Goal: Task Accomplishment & Management: Manage account settings

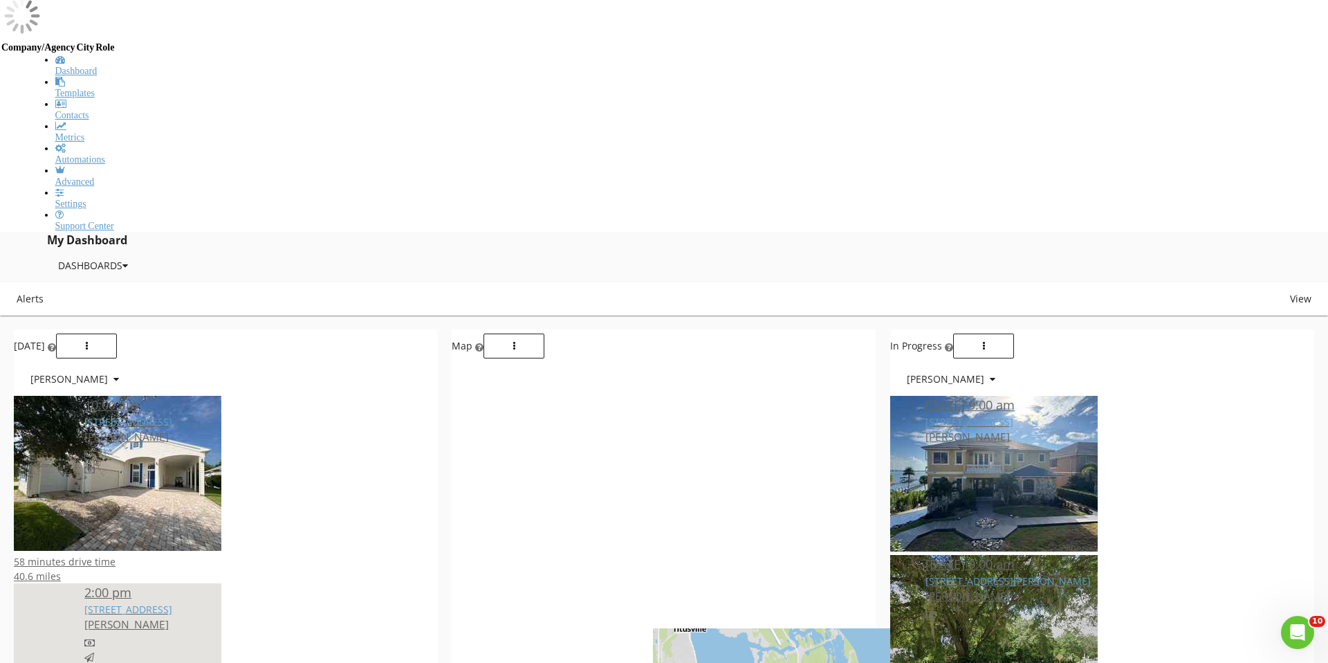
scroll to position [1259, 1328]
type input "4995 riveredge"
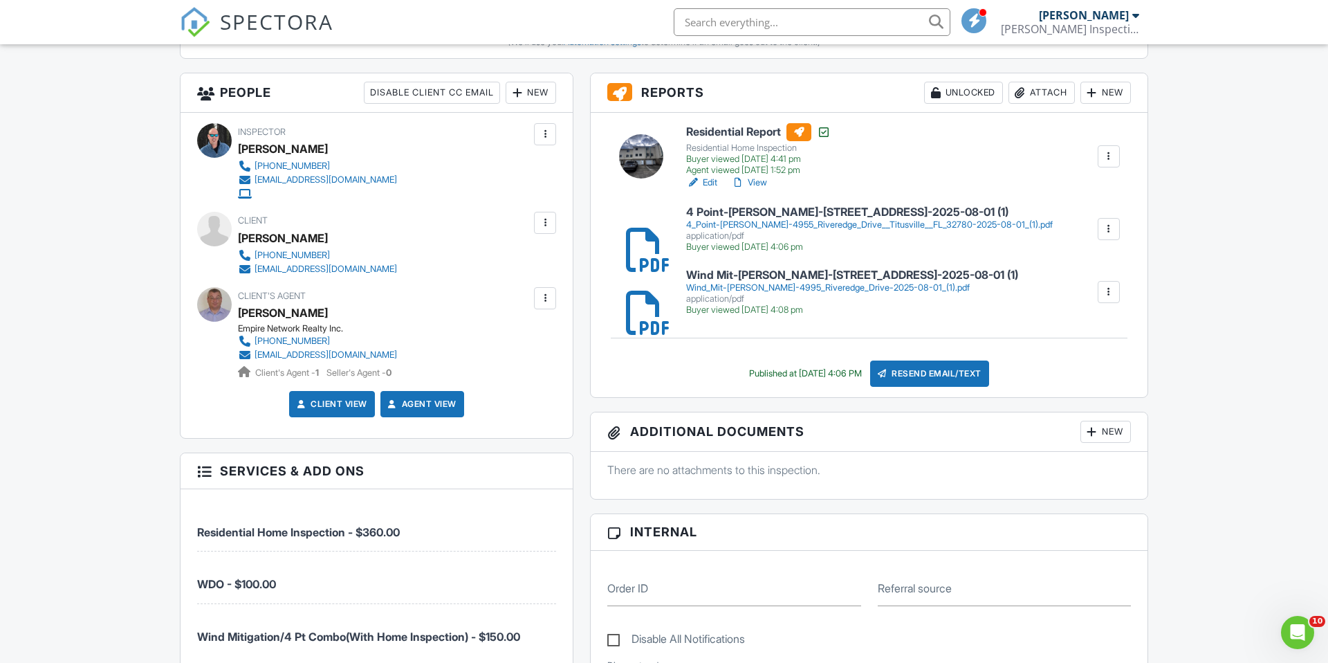
scroll to position [567, 0]
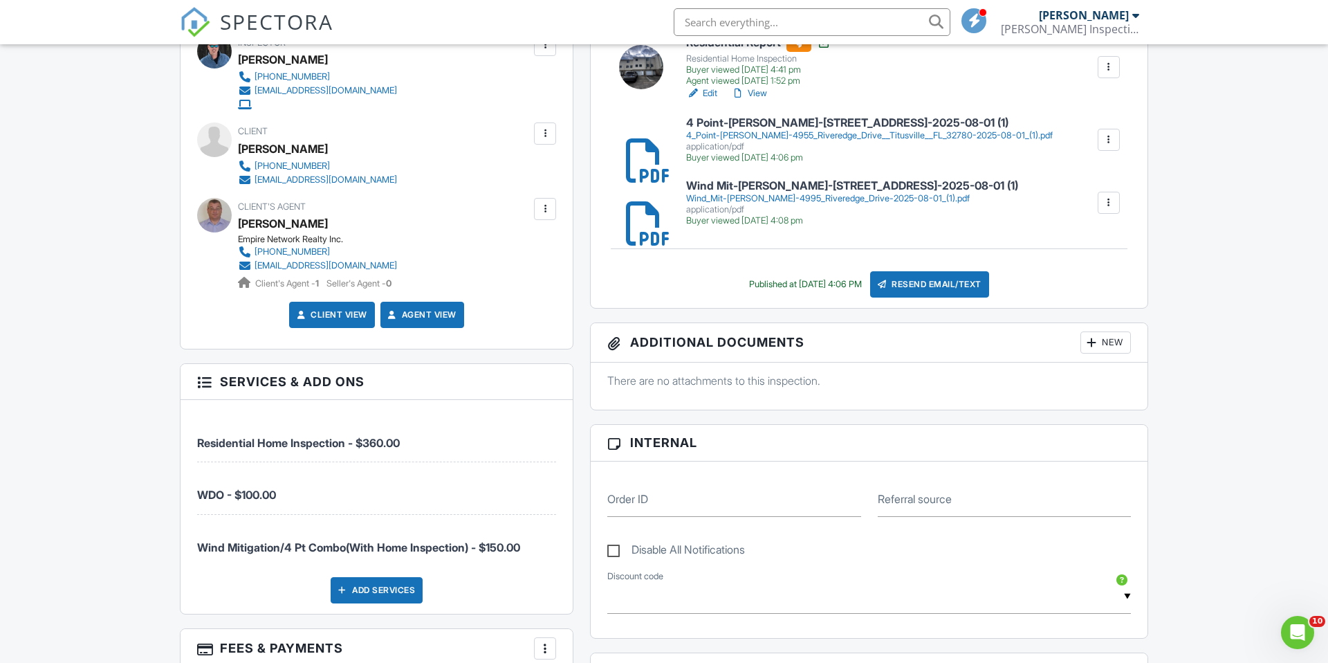
click at [853, 122] on h6 "4 Point-Christina Hogan-4955 Riveredge Drive Titusville FL 32780-2025-08-01 (1)" at bounding box center [869, 123] width 367 height 12
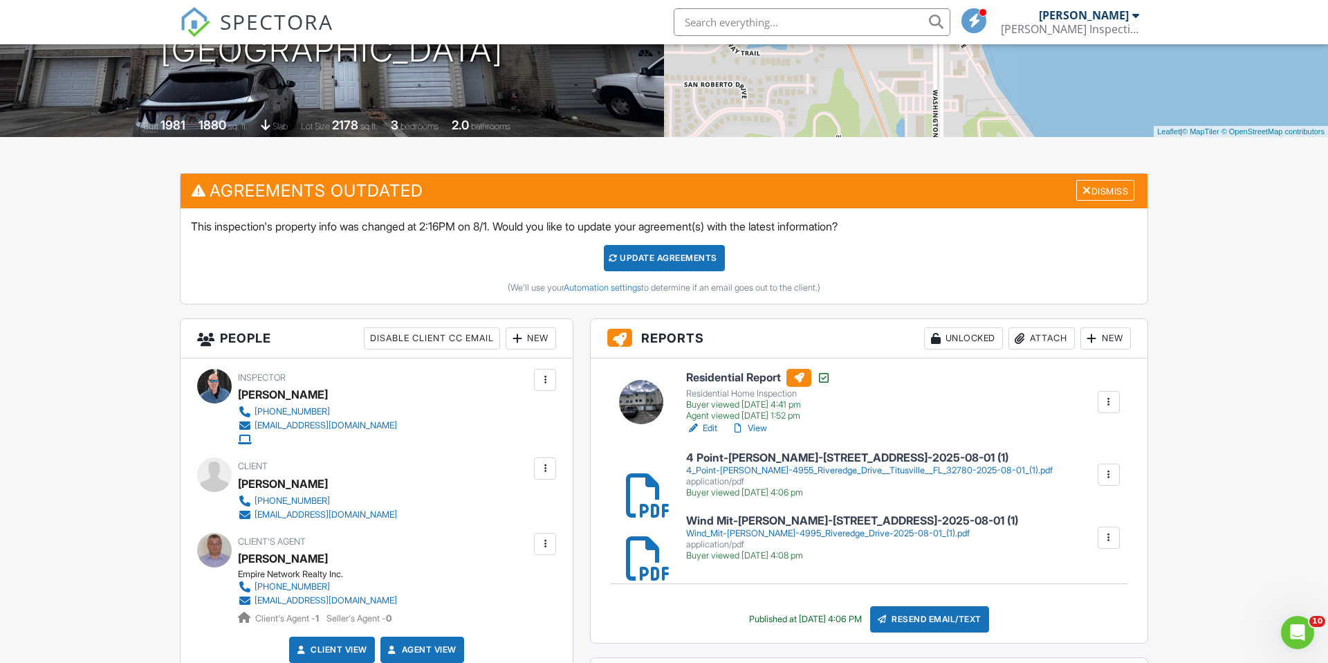
scroll to position [294, 0]
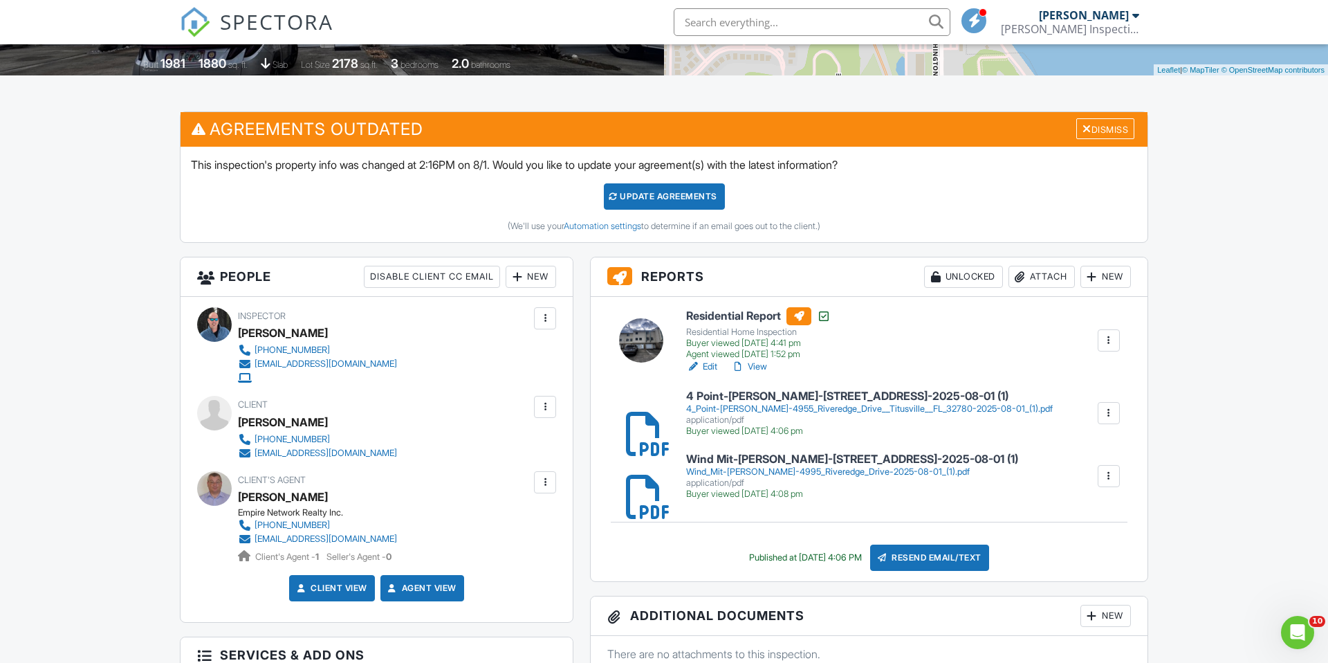
click at [1101, 412] on div at bounding box center [1109, 413] width 22 height 22
click at [1118, 448] on link "Delete" at bounding box center [1099, 450] width 51 height 15
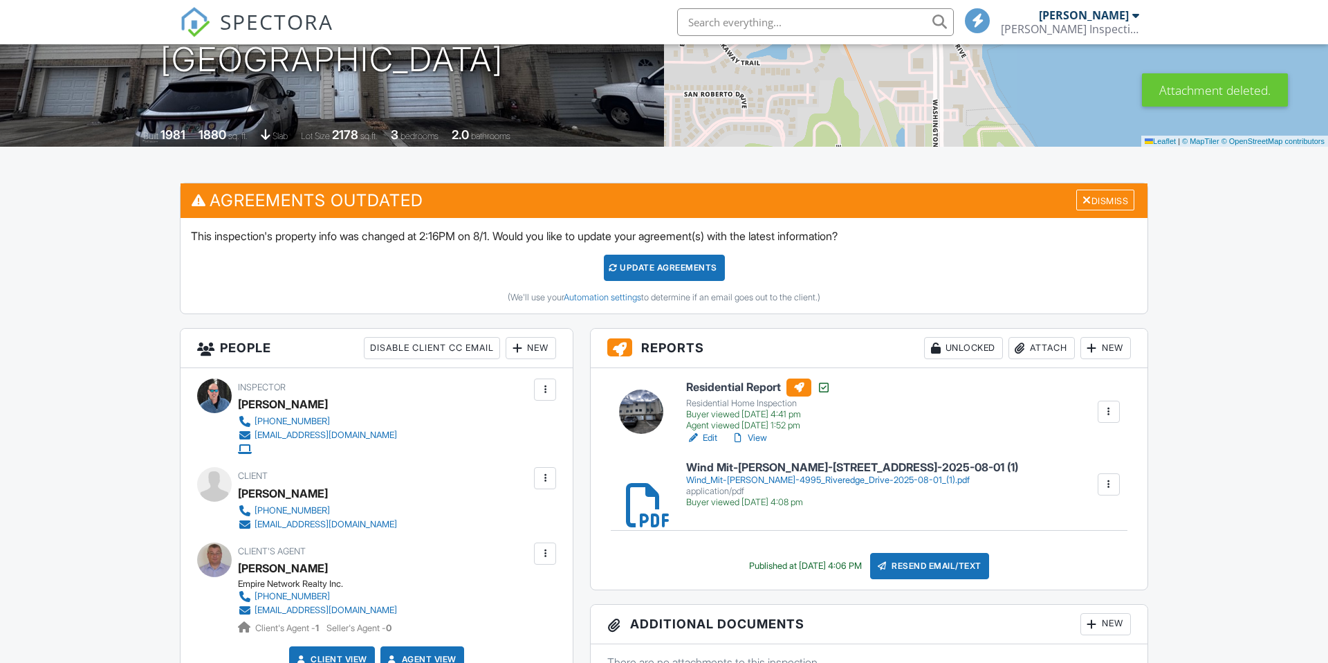
click at [1035, 345] on div "Attach" at bounding box center [1041, 348] width 66 height 22
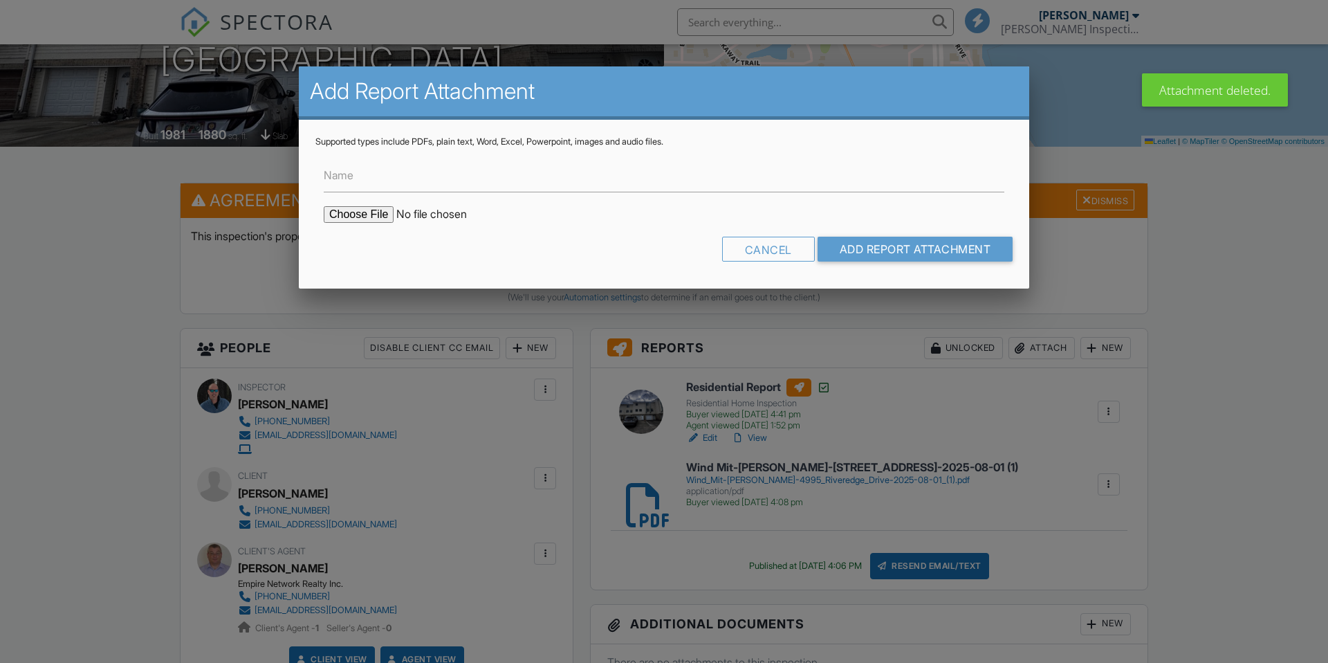
click at [370, 217] on input "file" at bounding box center [441, 214] width 235 height 17
type input "C:\fakepath\4 Point-Christina Hogan-4955 Riveredge Drive, Titusville, FL 32780-…"
click at [939, 250] on input "Add Report Attachment" at bounding box center [915, 249] width 196 height 25
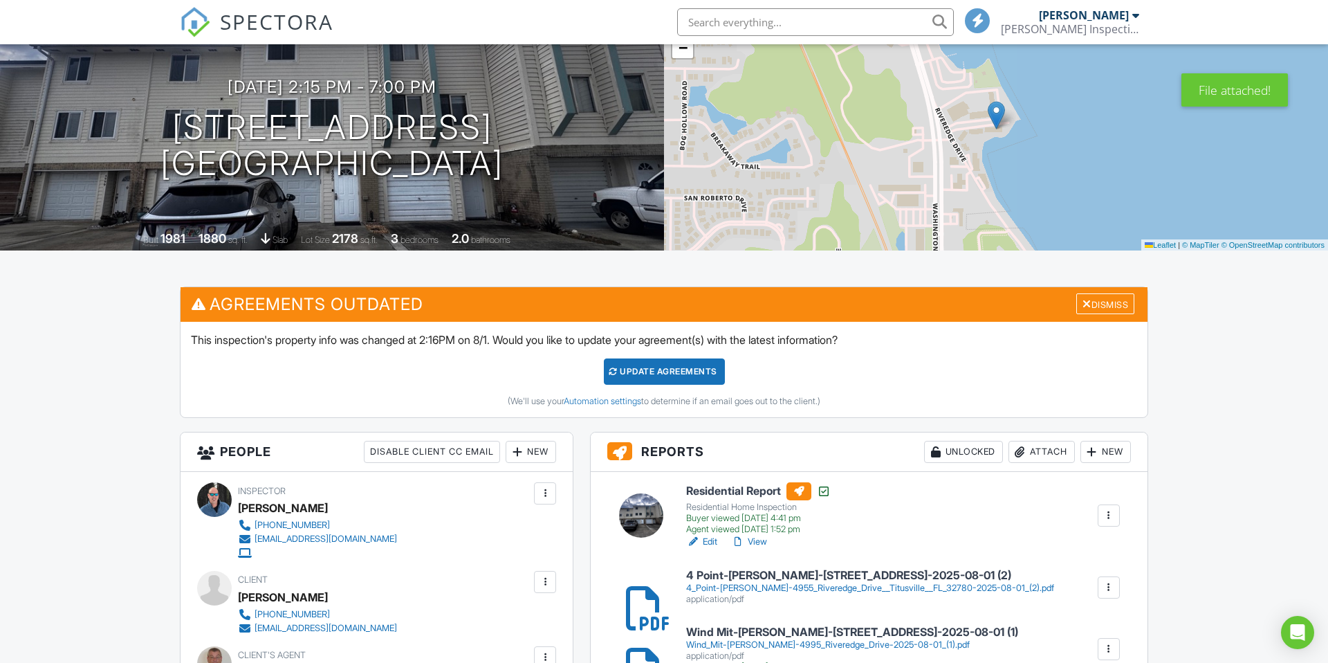
scroll to position [316, 0]
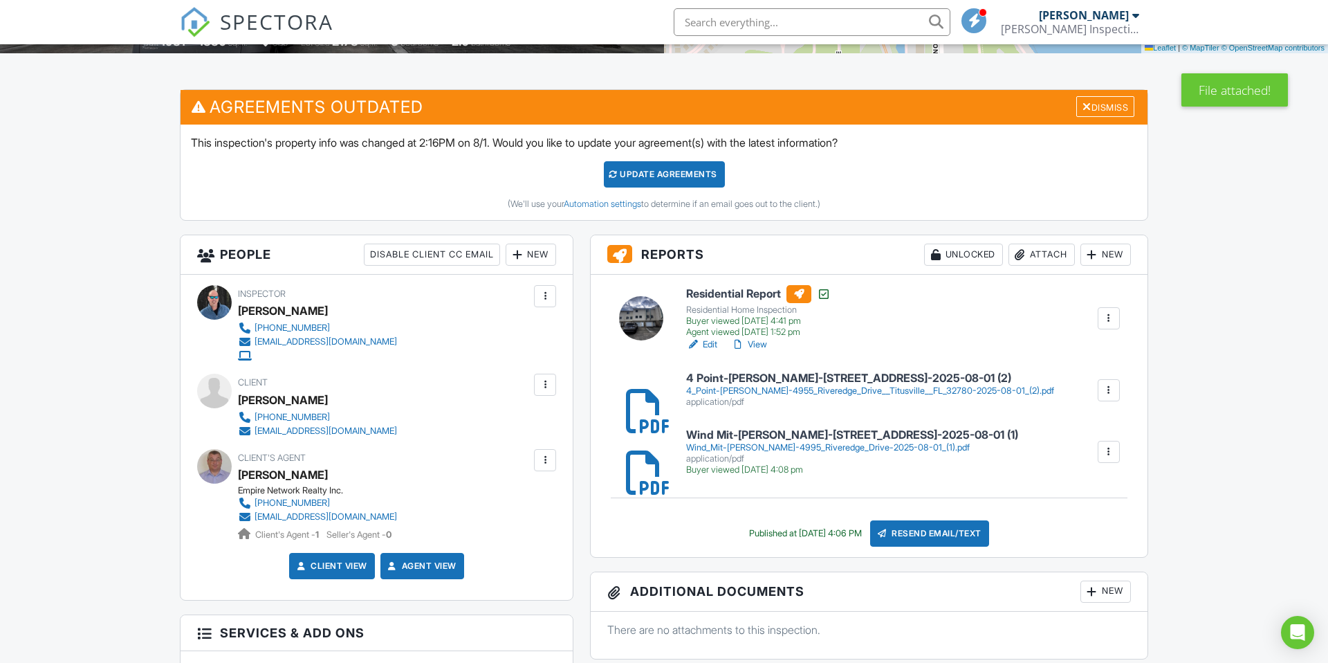
click at [714, 380] on h6 "4 Point-[PERSON_NAME]-[STREET_ADDRESS]-2025-08-01 (2)" at bounding box center [870, 378] width 368 height 12
click at [911, 534] on div "Resend Email/Text" at bounding box center [929, 533] width 119 height 26
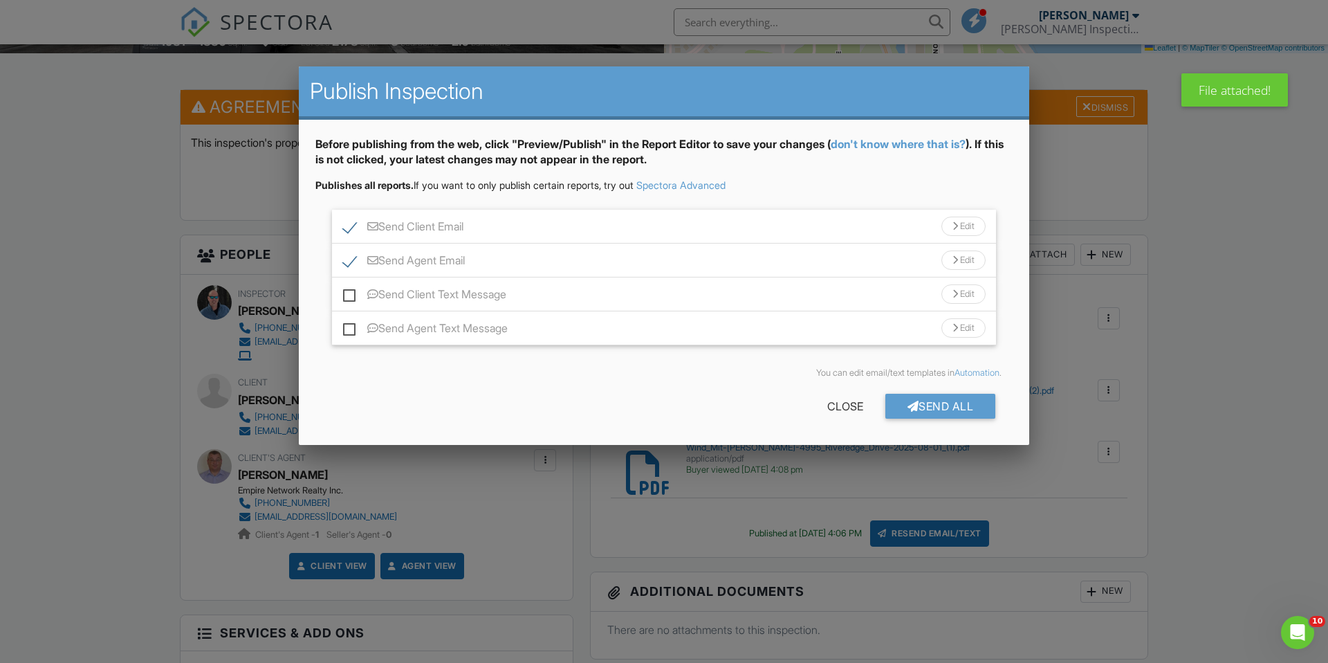
drag, startPoint x: 958, startPoint y: 417, endPoint x: 958, endPoint y: 409, distance: 7.6
click at [959, 414] on div "Send All" at bounding box center [940, 406] width 111 height 25
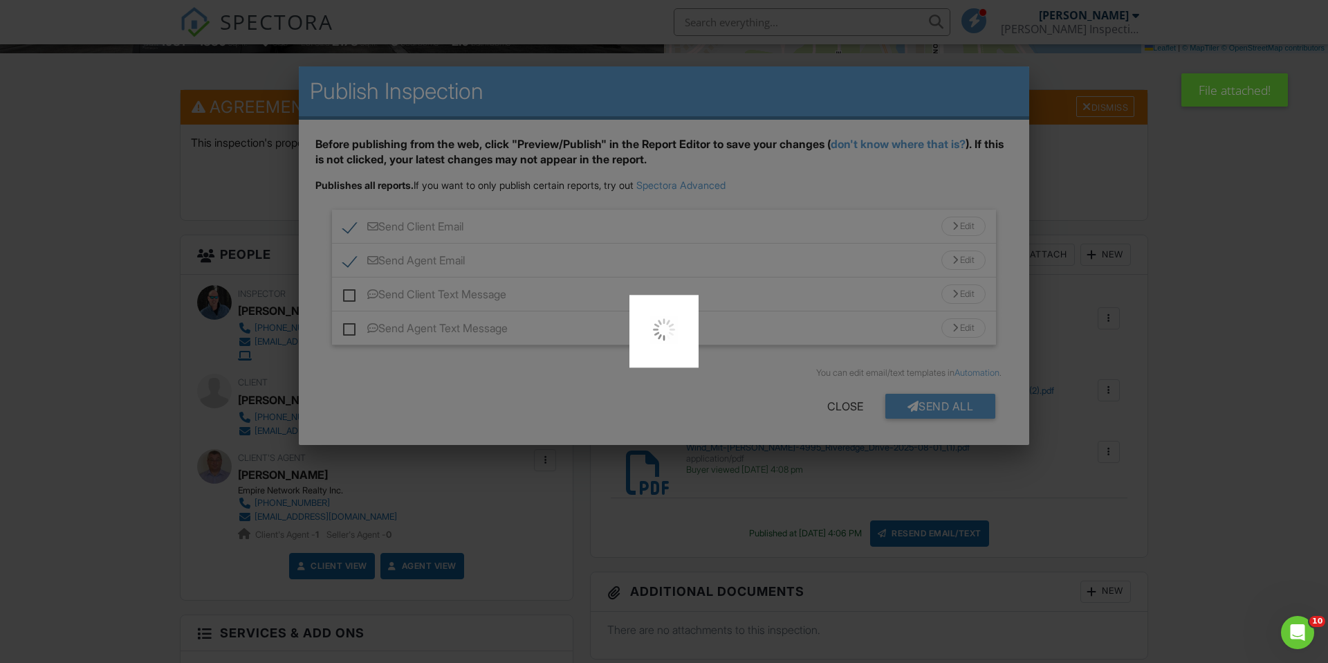
click at [955, 409] on div at bounding box center [664, 331] width 1328 height 663
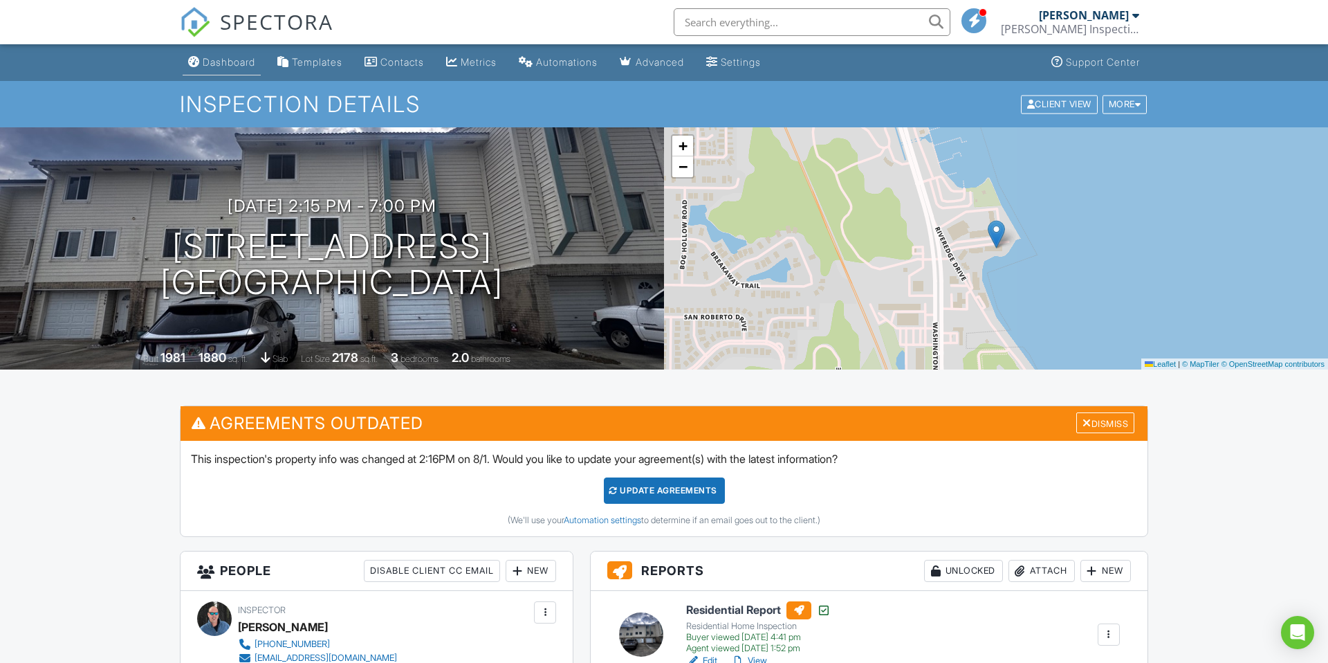
click at [219, 66] on div "Dashboard" at bounding box center [229, 62] width 53 height 12
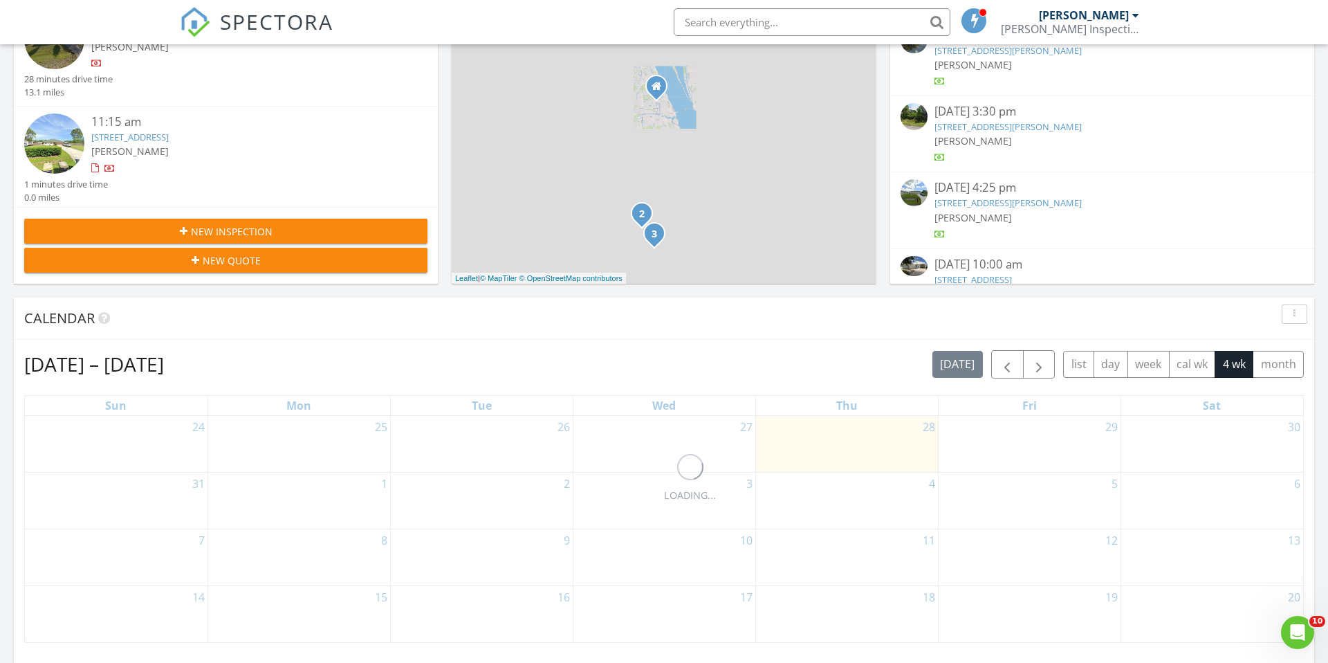
scroll to position [382, 0]
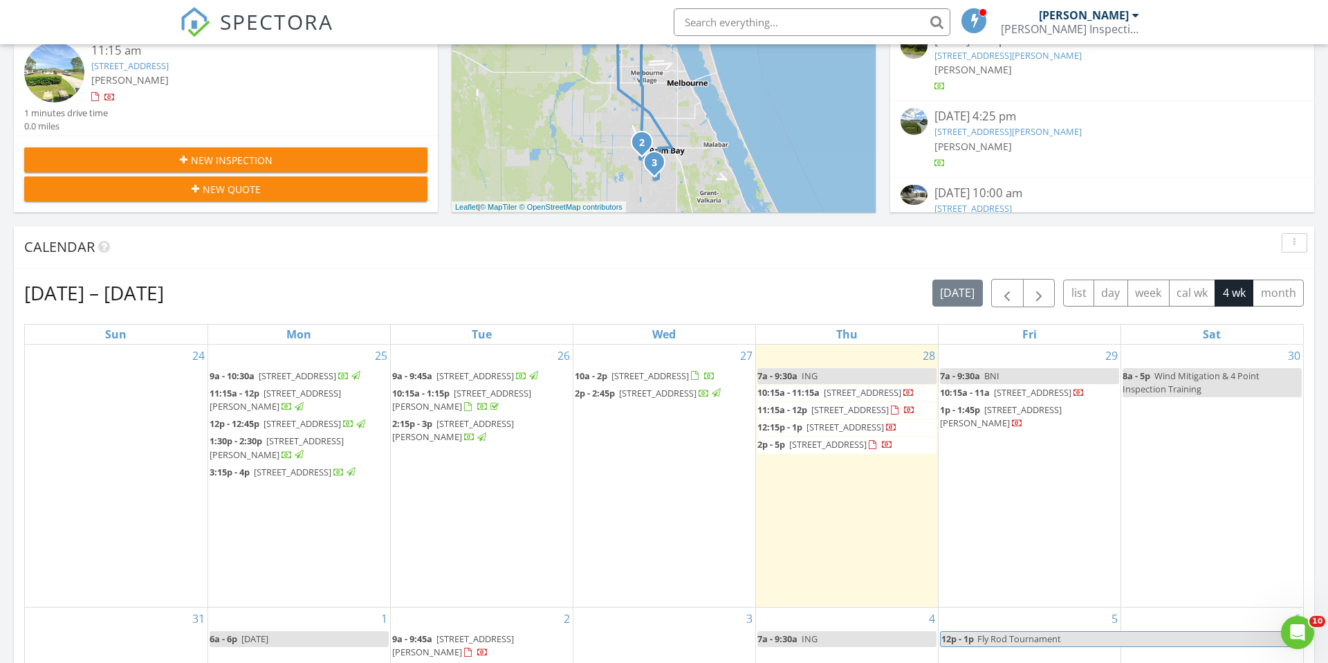
click at [689, 373] on span "916 Grande Haven Dr, Titusville 32780" at bounding box center [649, 375] width 77 height 12
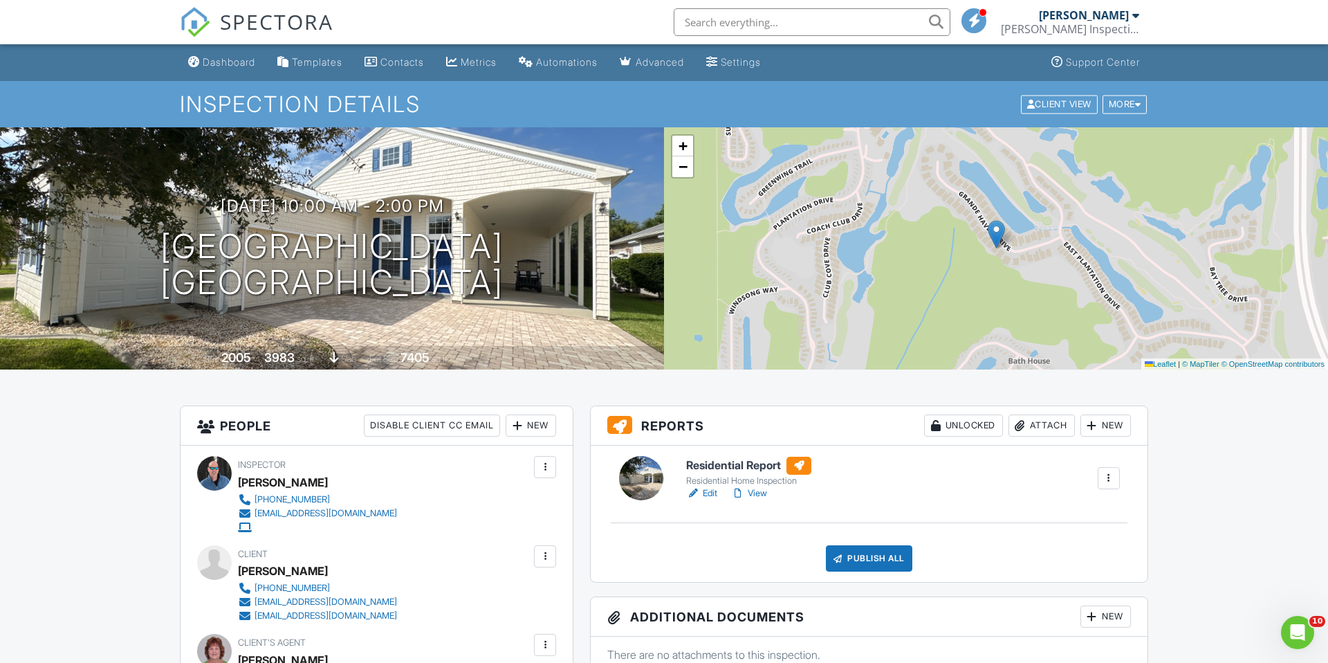
click at [1040, 425] on div "Attach" at bounding box center [1041, 425] width 66 height 22
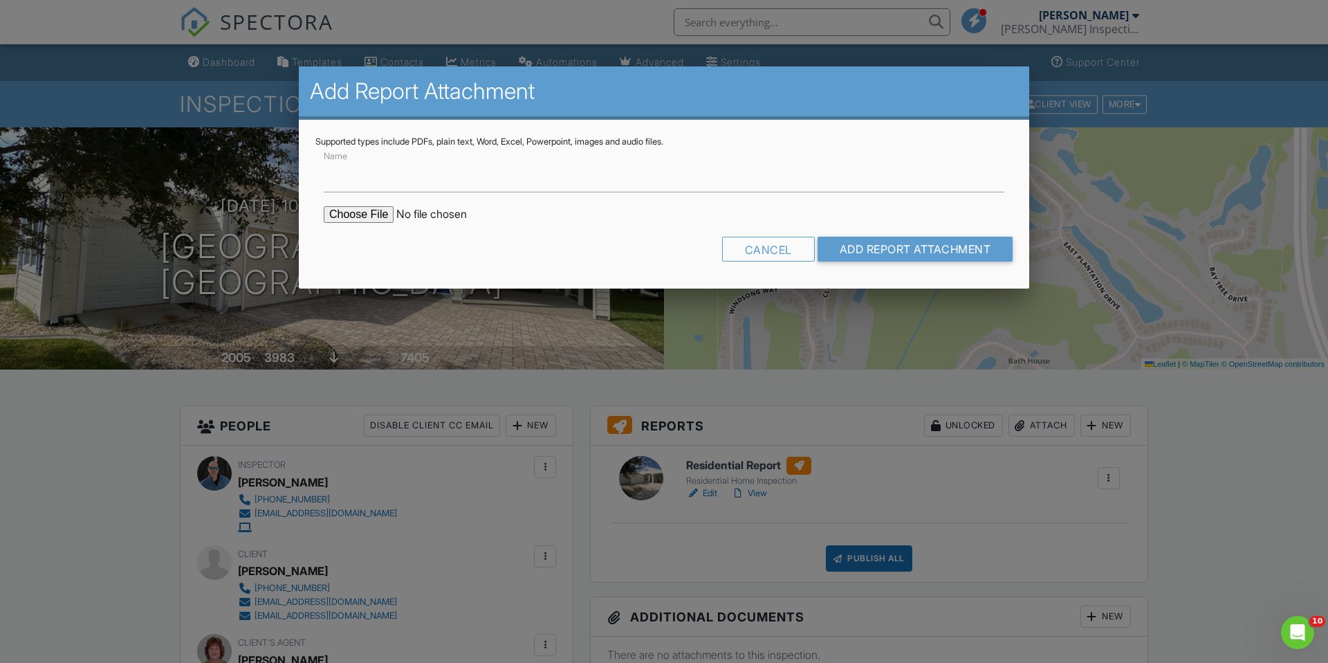
click at [357, 208] on input "file" at bounding box center [441, 214] width 235 height 17
type input "C:\fakepath\Wind Mit-Derek Sheaffer-916 Grande Haven Drive-2025-08-27.pdf"
click at [898, 250] on input "Add Report Attachment" at bounding box center [915, 249] width 196 height 25
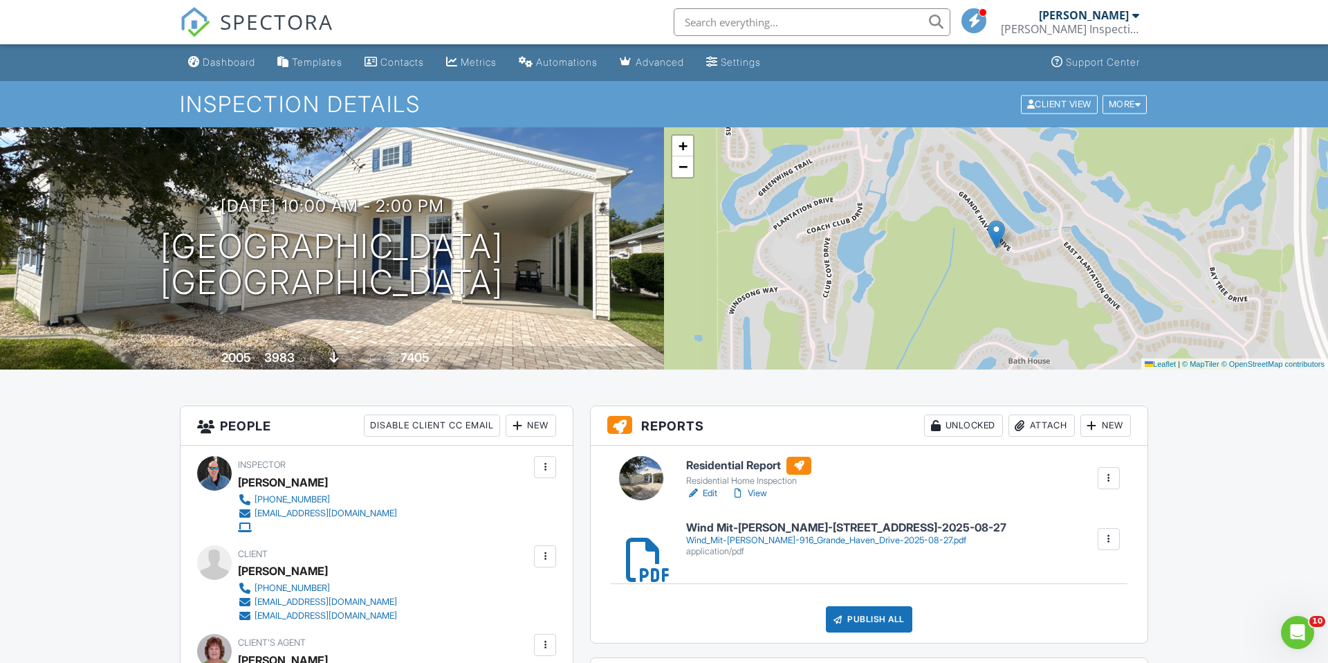
click at [715, 492] on link "Edit" at bounding box center [701, 493] width 31 height 14
